Goal: Transaction & Acquisition: Book appointment/travel/reservation

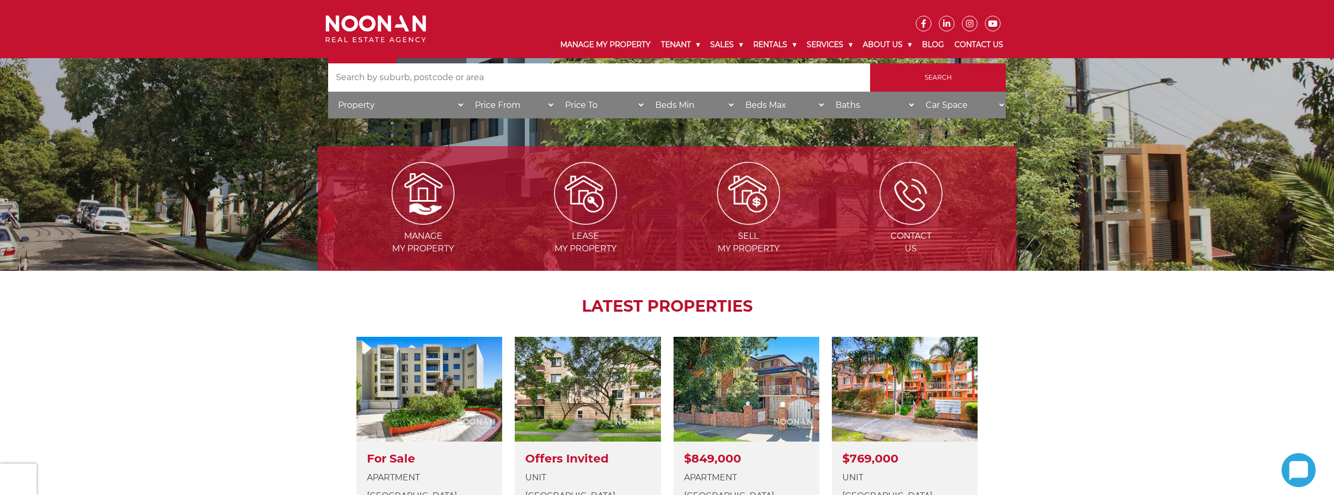
scroll to position [157, 0]
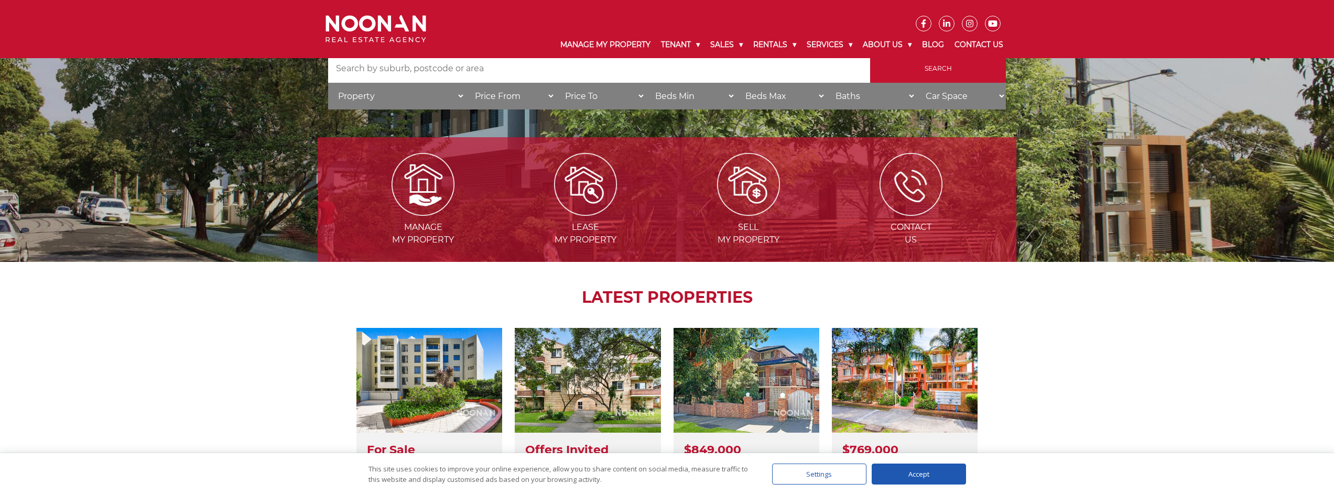
click at [942, 470] on div "Accept" at bounding box center [919, 474] width 94 height 21
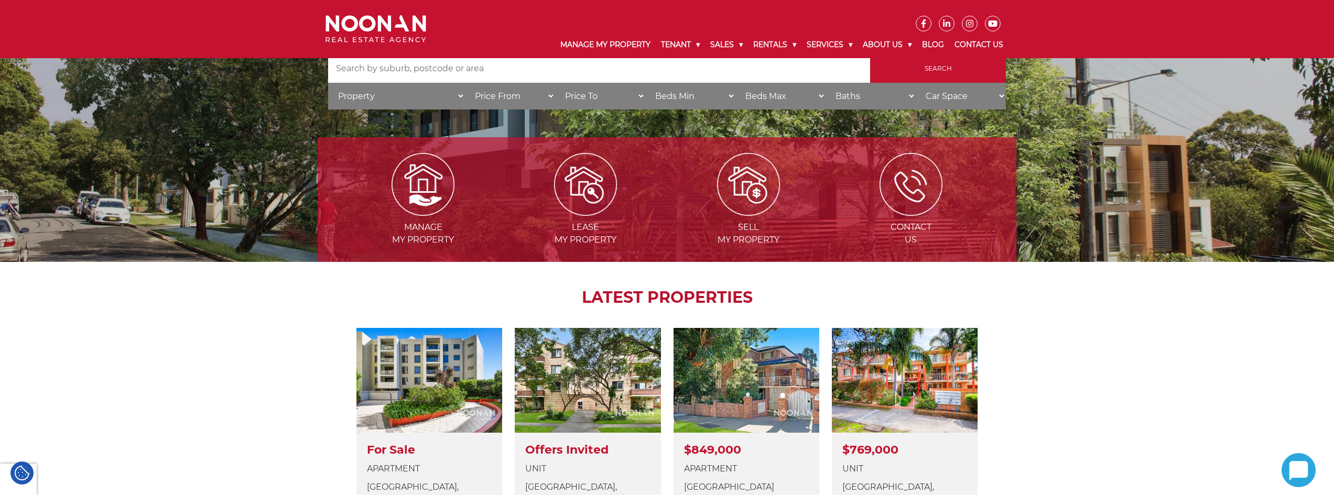
scroll to position [0, 0]
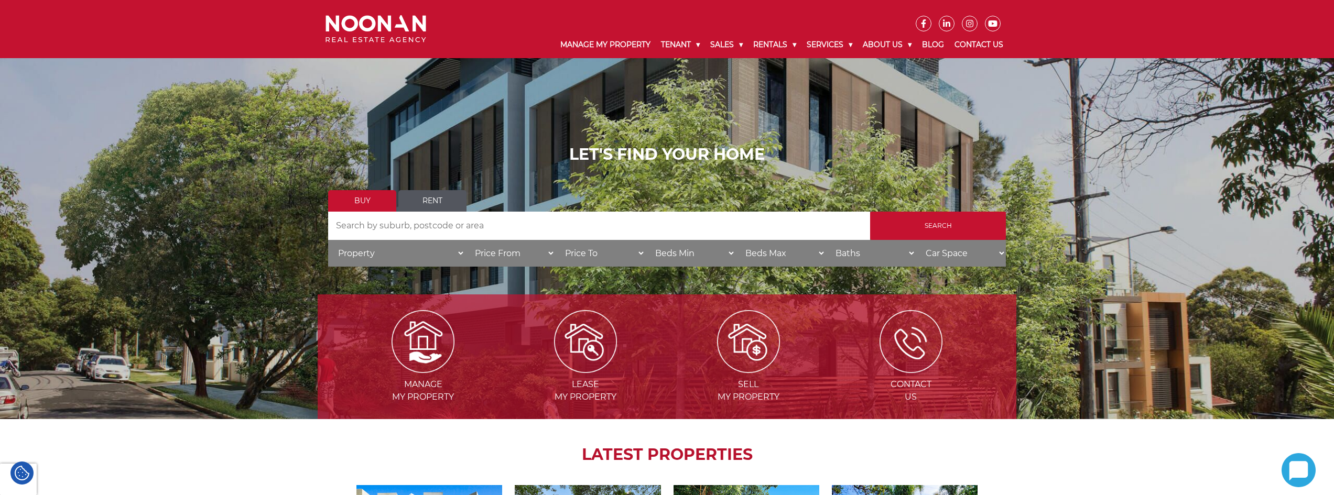
click at [446, 202] on link "Rent" at bounding box center [432, 200] width 68 height 21
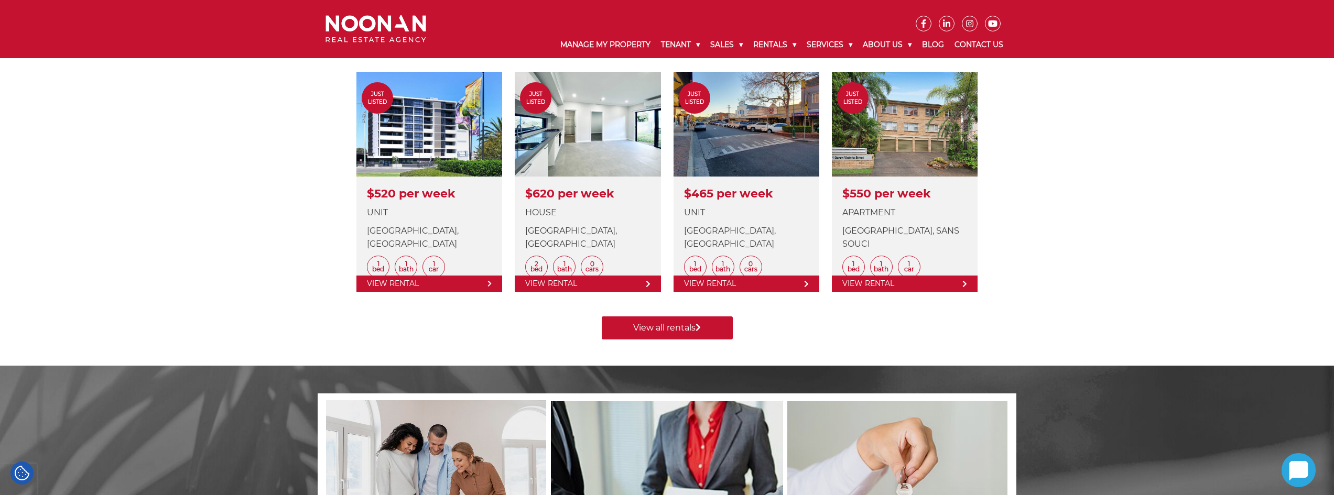
scroll to position [419, 0]
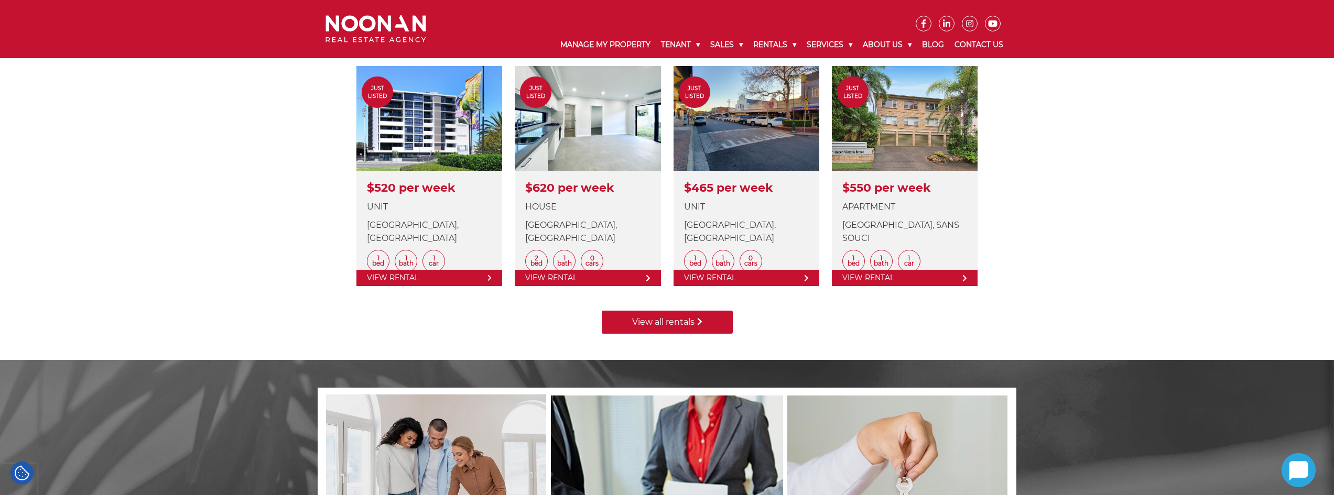
click at [652, 325] on link "View all rentals" at bounding box center [667, 322] width 131 height 23
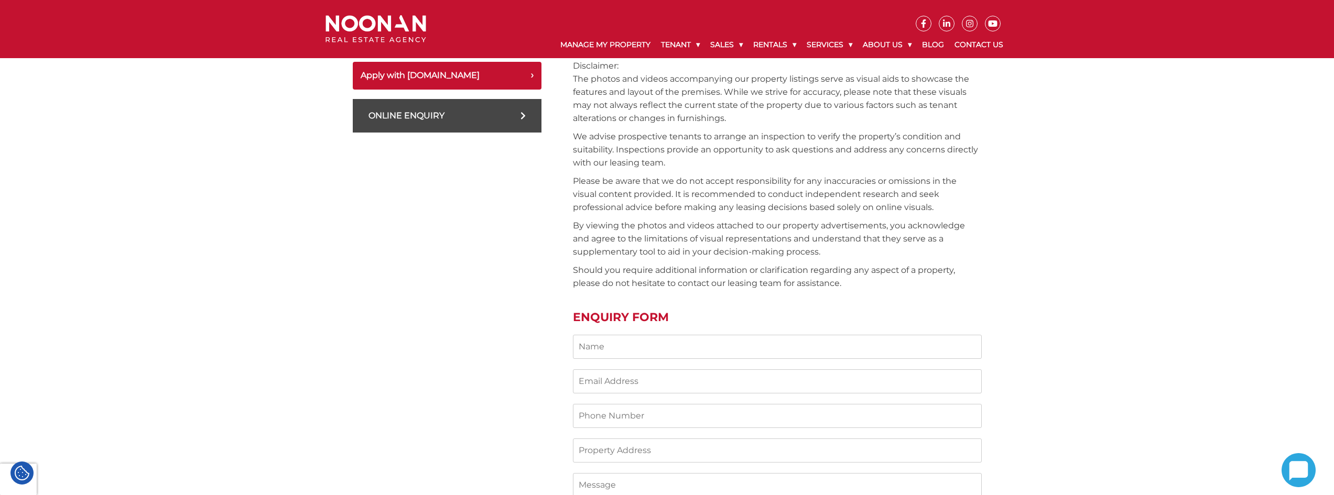
scroll to position [367, 0]
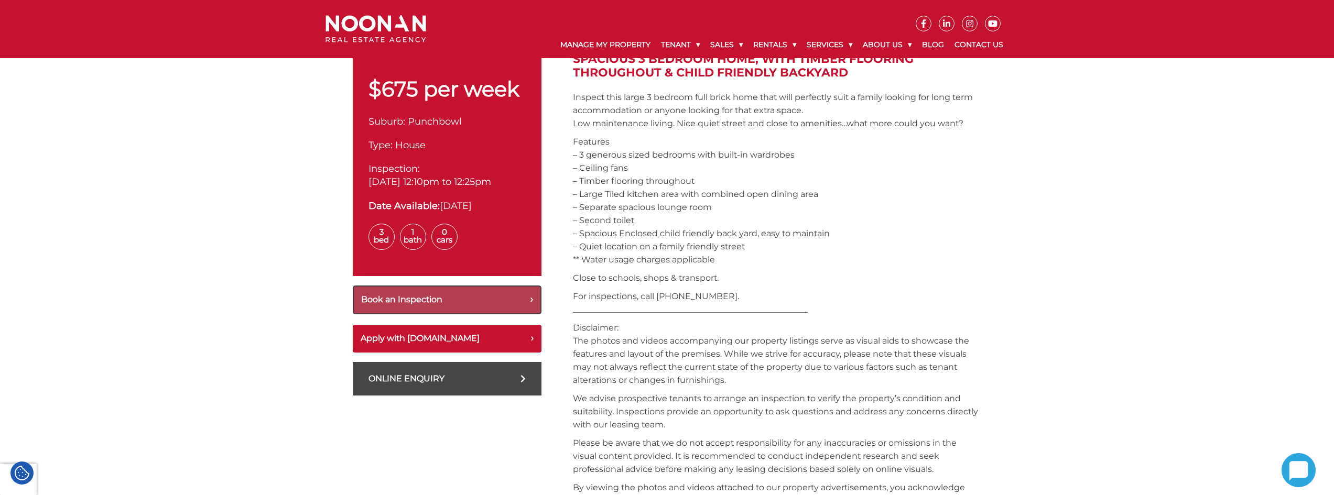
click at [436, 299] on button "Book an Inspection" at bounding box center [447, 300] width 189 height 29
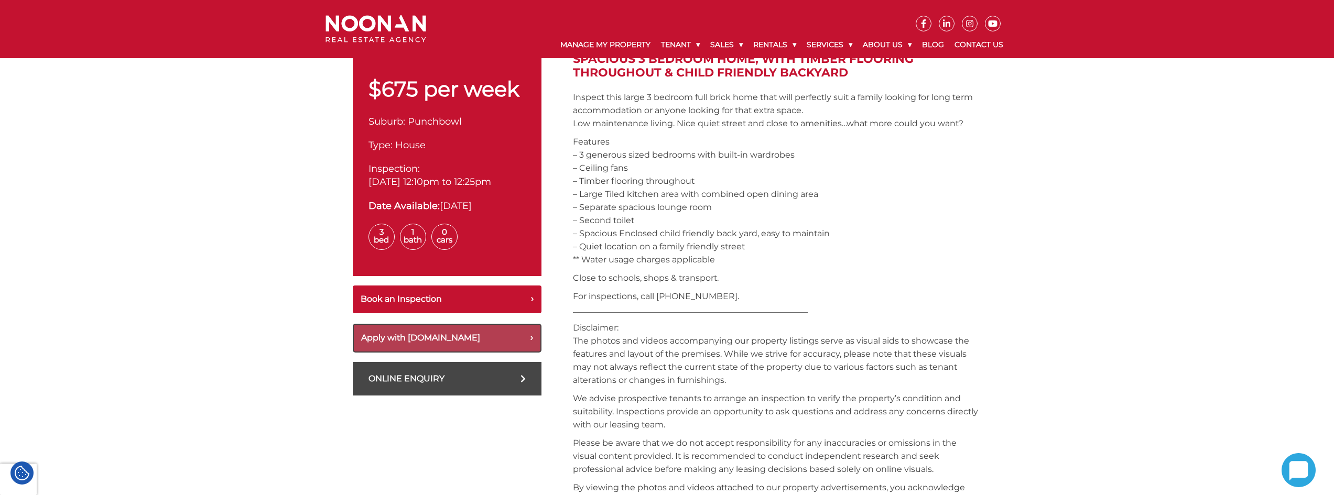
click at [479, 345] on button "Apply with Snug.com" at bounding box center [447, 338] width 189 height 29
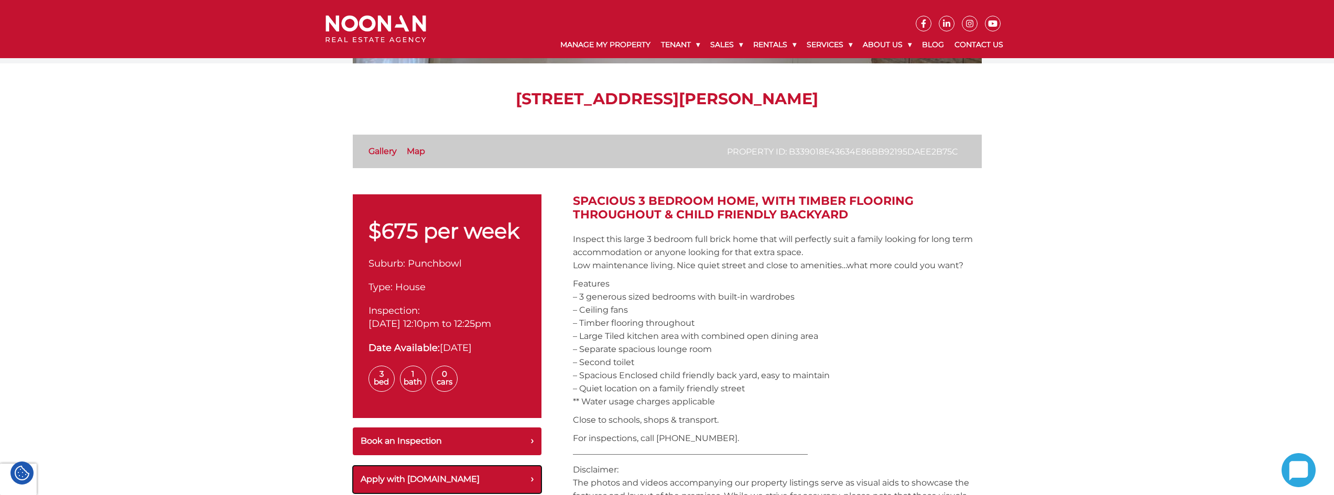
scroll to position [210, 0]
